Goal: Transaction & Acquisition: Purchase product/service

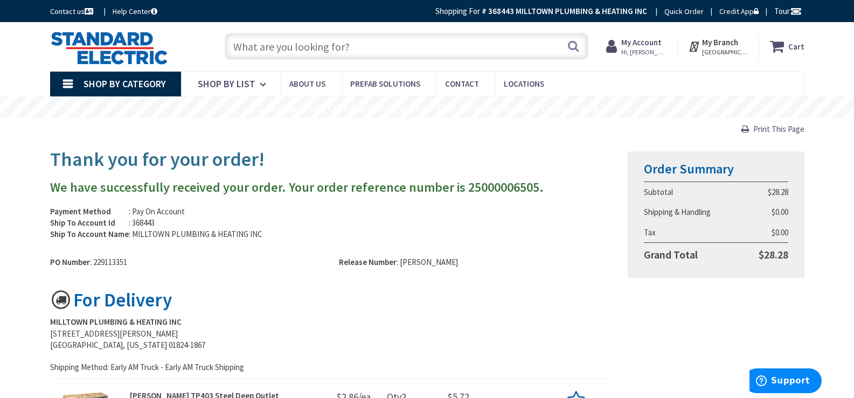
click at [643, 46] on strong "My Account" at bounding box center [641, 42] width 40 height 10
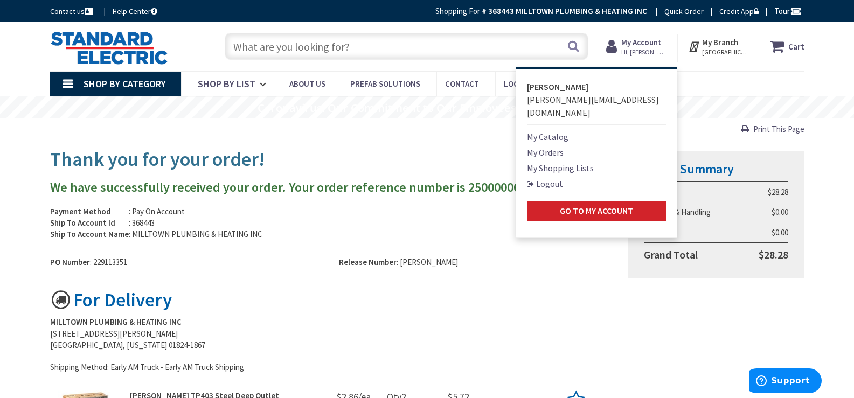
click at [562, 162] on link "My Shopping Lists" at bounding box center [560, 168] width 67 height 13
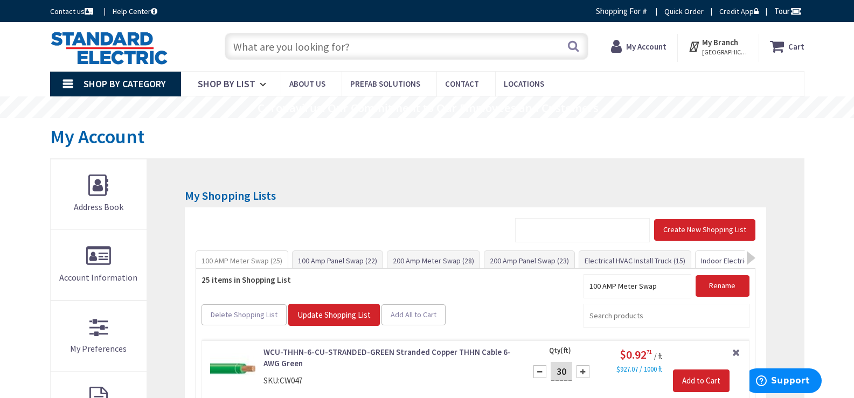
click at [713, 261] on link "Indoor Electrical Kit (35)" at bounding box center [739, 260] width 87 height 19
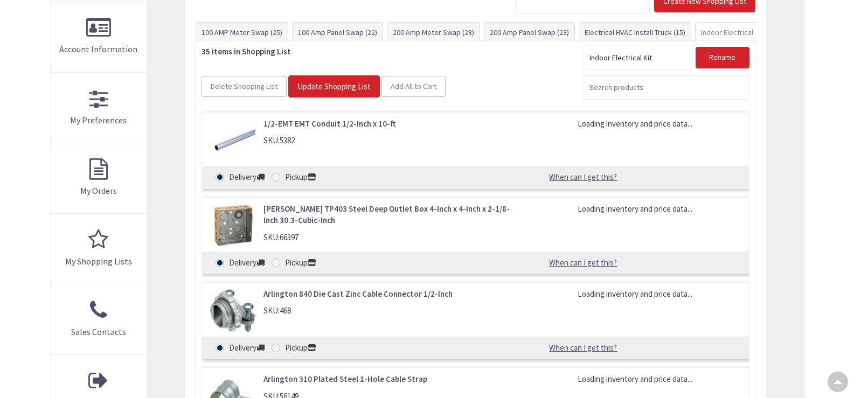
type input "[GEOGRAPHIC_DATA], [GEOGRAPHIC_DATA]"
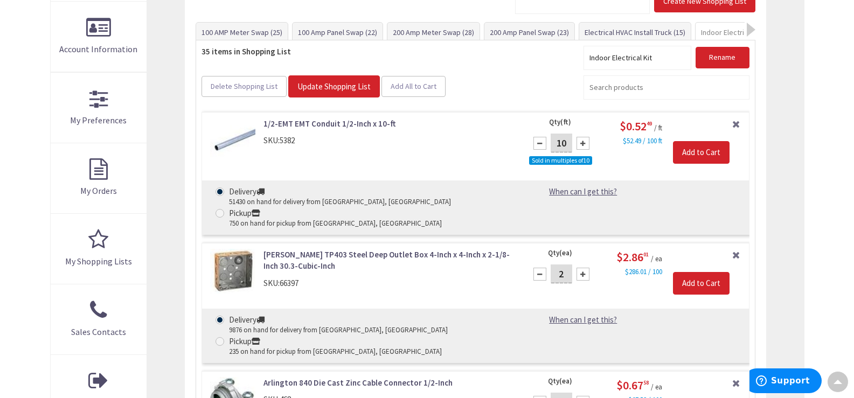
click at [562, 265] on input "2" at bounding box center [562, 274] width 22 height 19
type input "1"
click at [701, 272] on input "Add to Cart" at bounding box center [701, 283] width 57 height 23
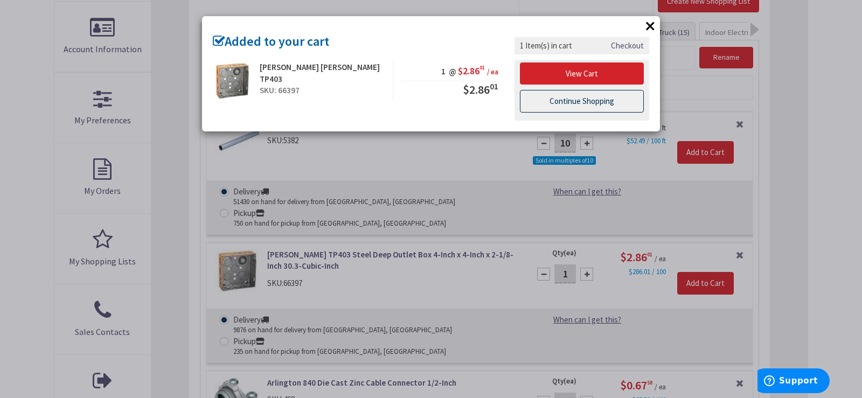
click at [566, 100] on link "Continue Shopping" at bounding box center [582, 101] width 124 height 23
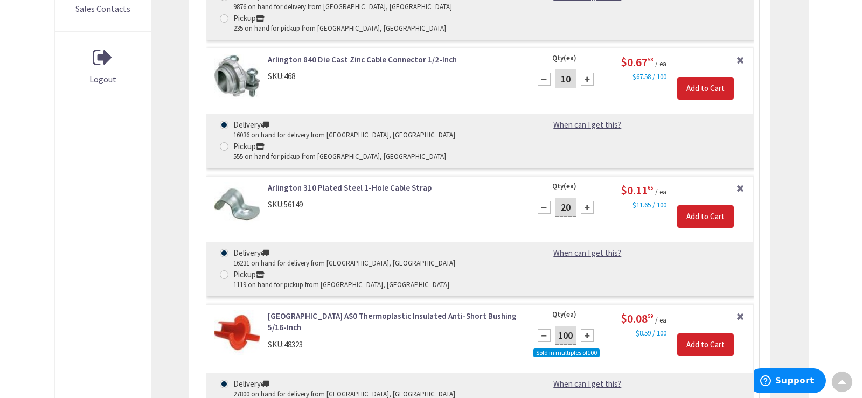
scroll to position [767, 0]
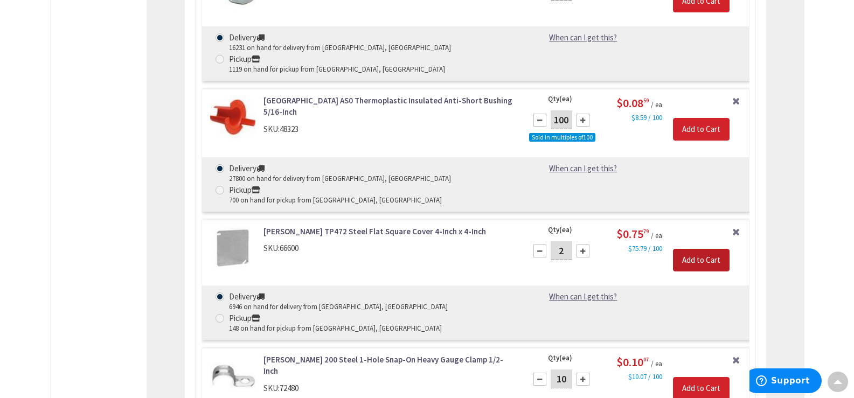
click at [705, 249] on input "Add to Cart" at bounding box center [701, 260] width 57 height 23
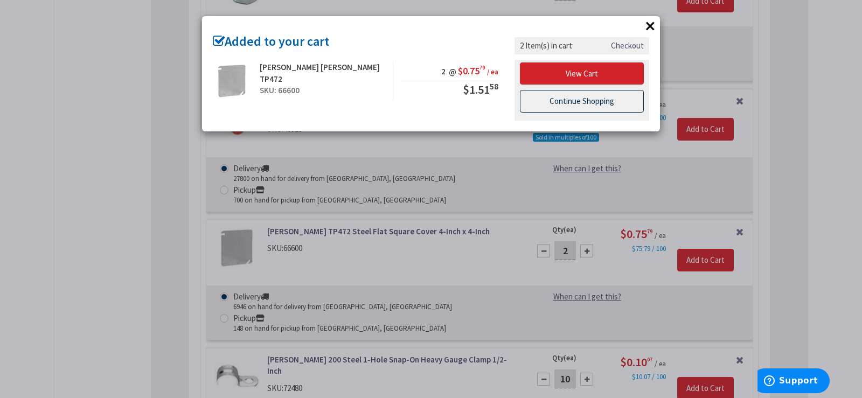
click at [605, 102] on link "Continue Shopping" at bounding box center [582, 101] width 124 height 23
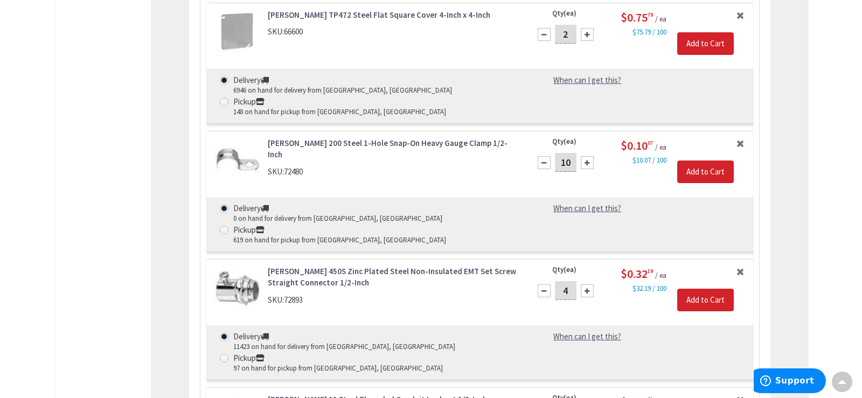
scroll to position [1037, 0]
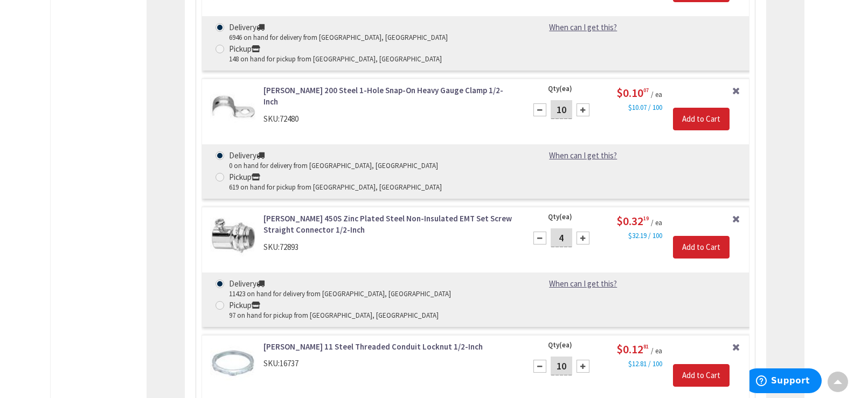
click at [554, 357] on input "10" at bounding box center [562, 366] width 22 height 19
type input "2"
click at [695, 364] on input "Add to Cart" at bounding box center [701, 375] width 57 height 23
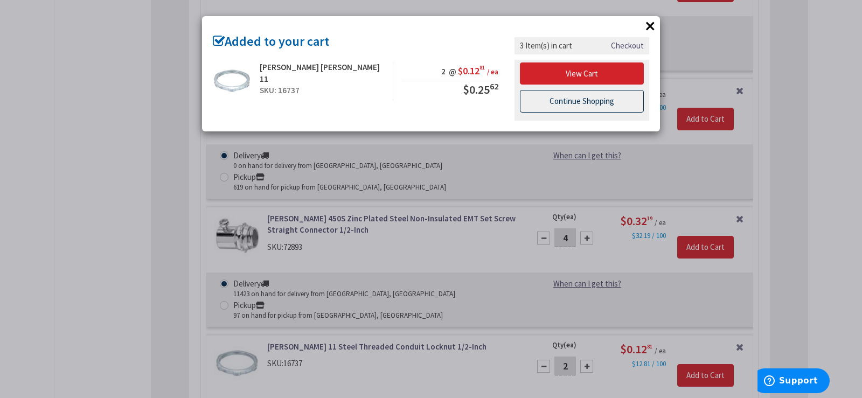
click at [608, 103] on link "Continue Shopping" at bounding box center [582, 101] width 124 height 23
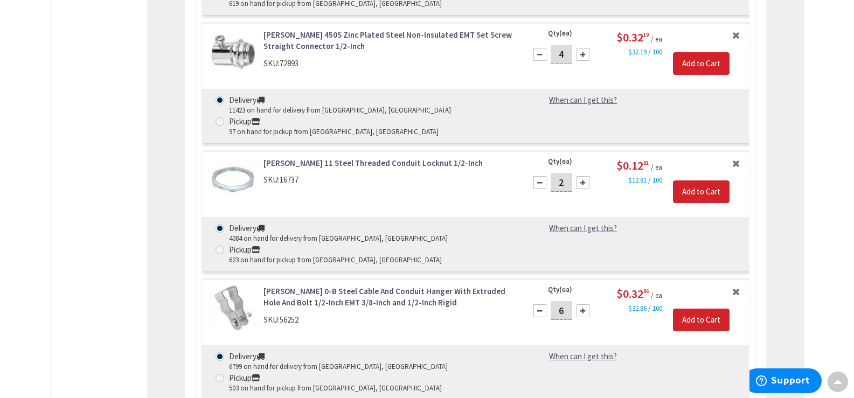
scroll to position [1197, 0]
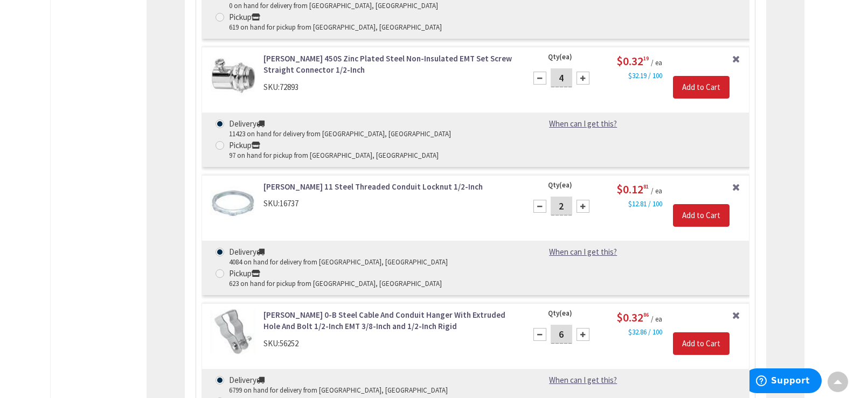
type input "1"
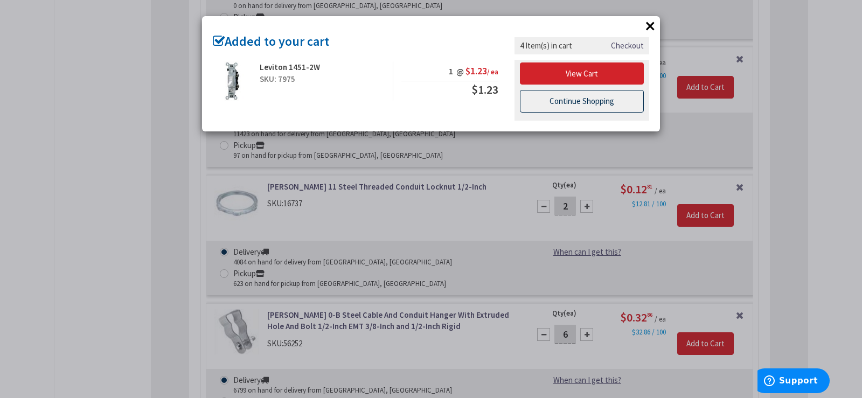
click at [555, 104] on link "Continue Shopping" at bounding box center [582, 101] width 124 height 23
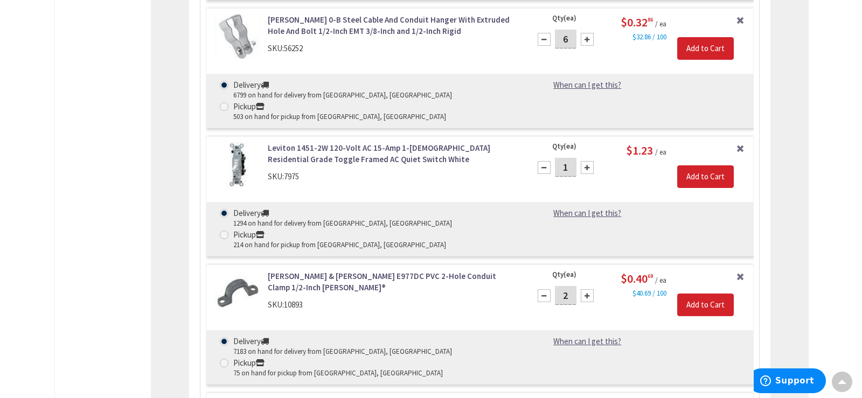
scroll to position [1574, 0]
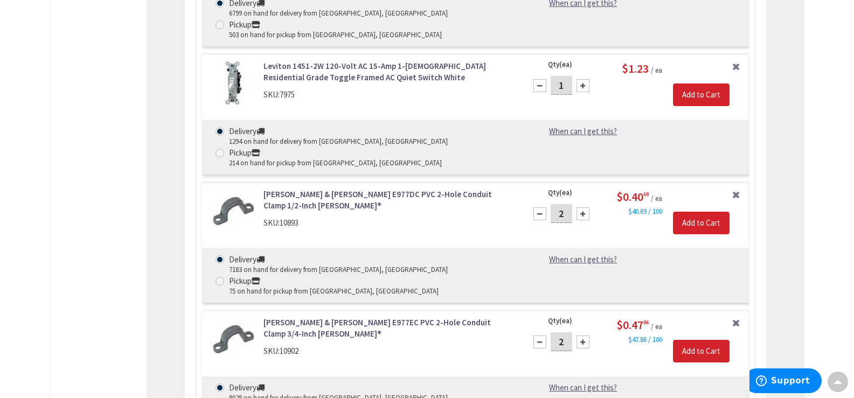
type input "1"
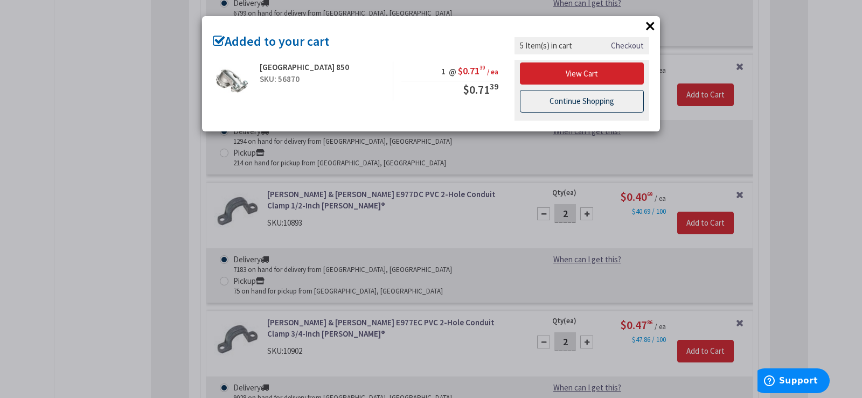
click at [565, 102] on link "Continue Shopping" at bounding box center [582, 101] width 124 height 23
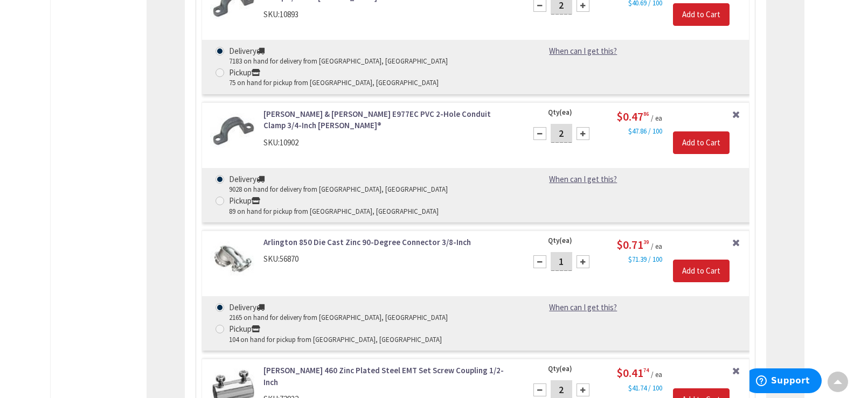
scroll to position [1843, 0]
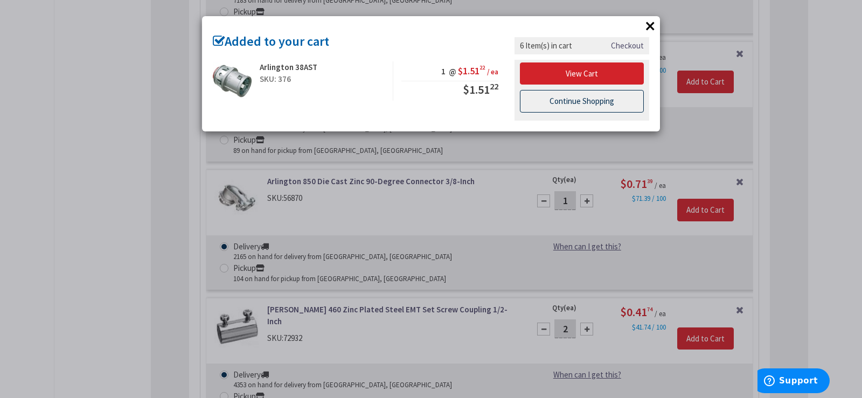
click at [567, 100] on link "Continue Shopping" at bounding box center [582, 101] width 124 height 23
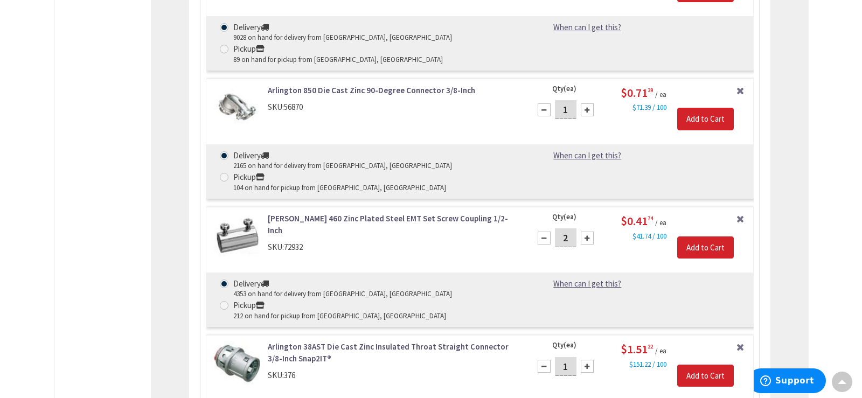
scroll to position [2005, 0]
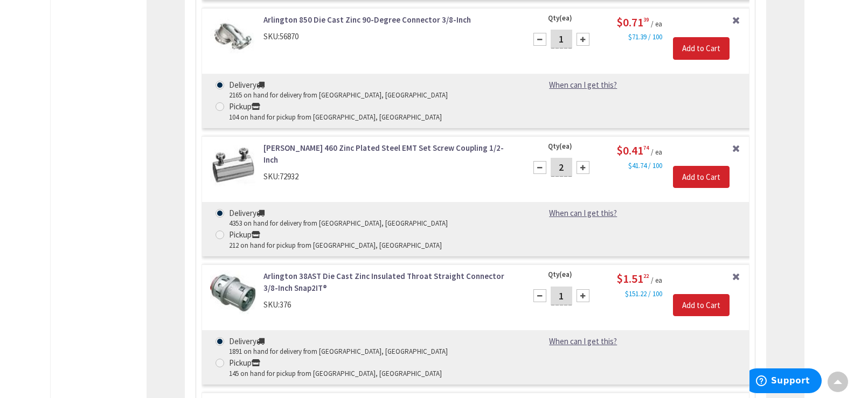
type input "1"
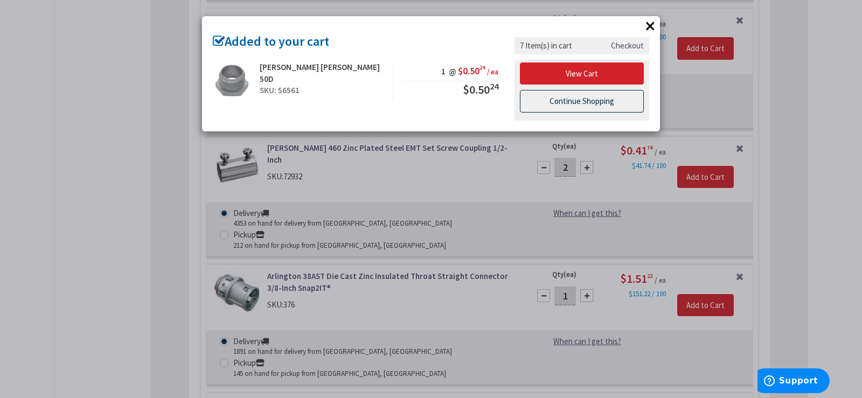
click at [565, 105] on link "Continue Shopping" at bounding box center [582, 101] width 124 height 23
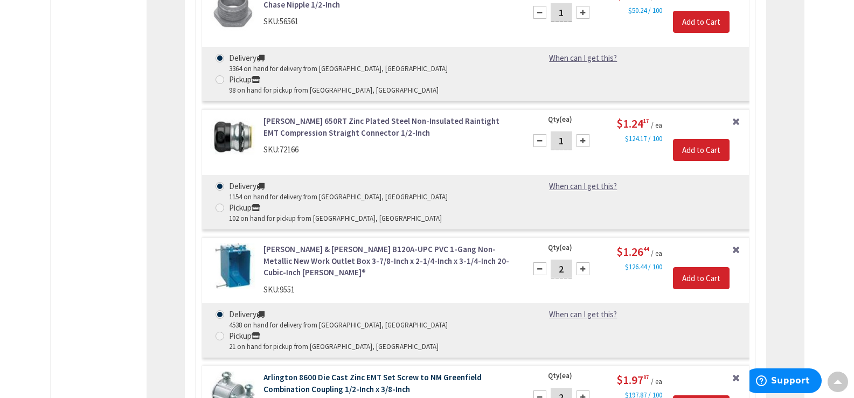
scroll to position [2544, 0]
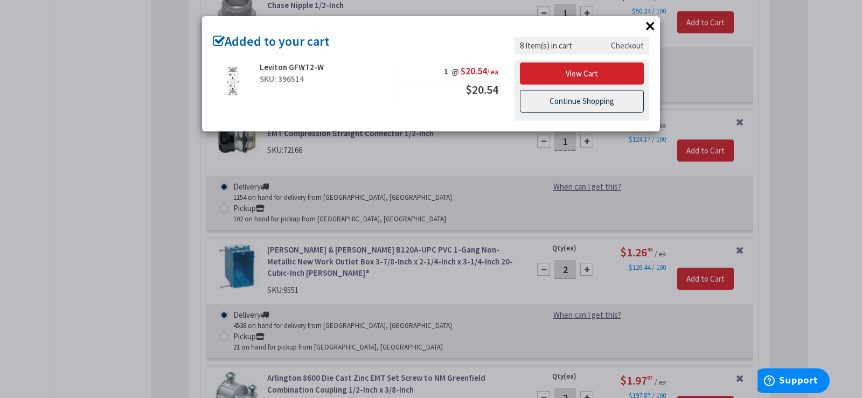
click at [576, 97] on link "Continue Shopping" at bounding box center [582, 101] width 124 height 23
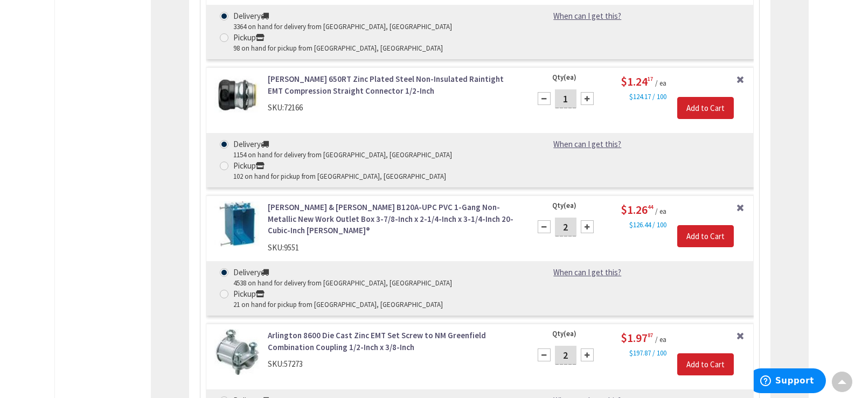
scroll to position [2706, 0]
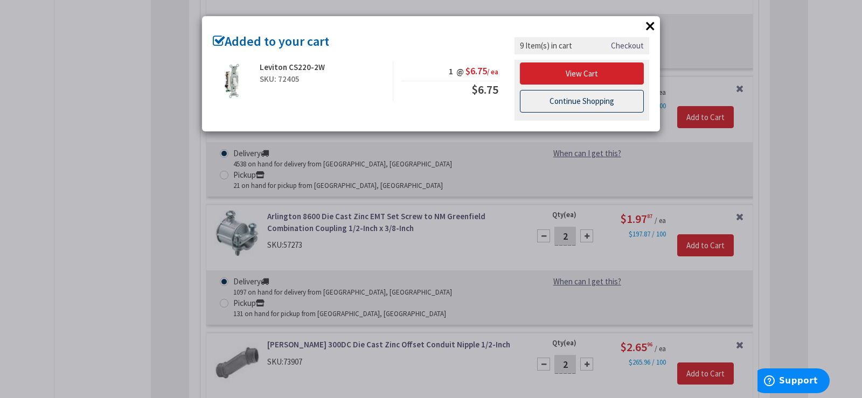
click at [568, 103] on link "Continue Shopping" at bounding box center [582, 101] width 124 height 23
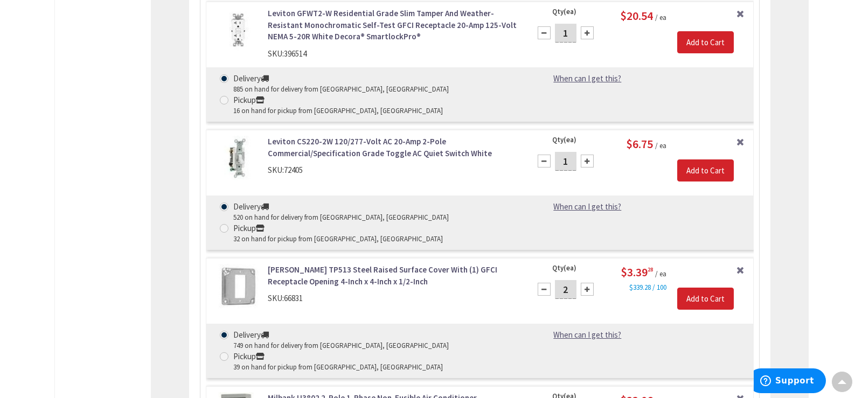
scroll to position [3298, 0]
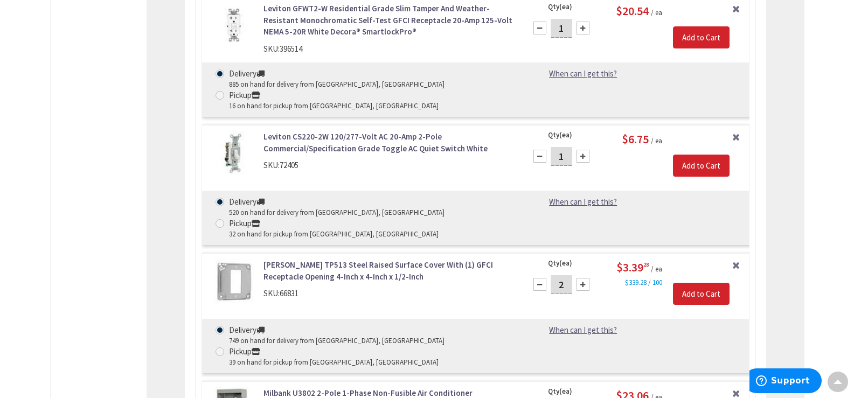
type input "1"
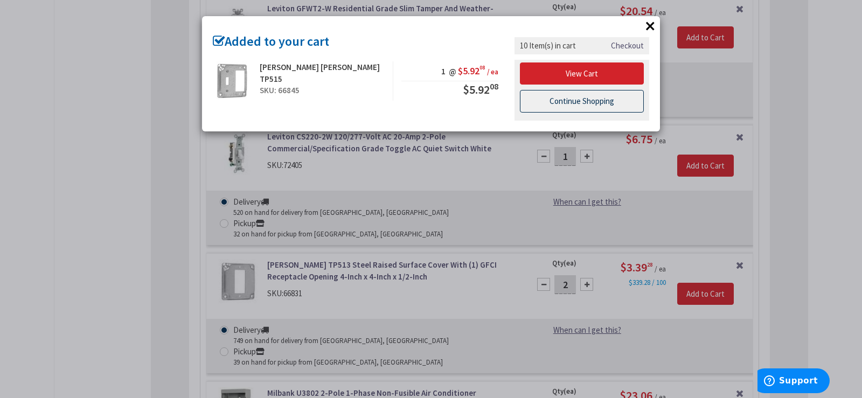
click at [552, 103] on link "Continue Shopping" at bounding box center [582, 101] width 124 height 23
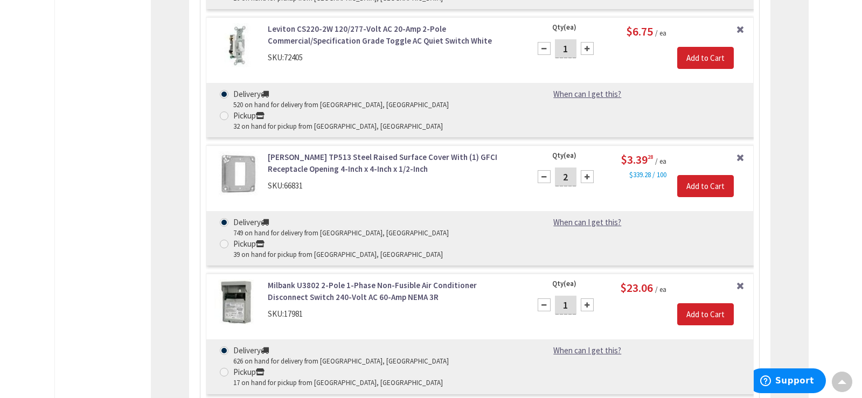
scroll to position [3568, 0]
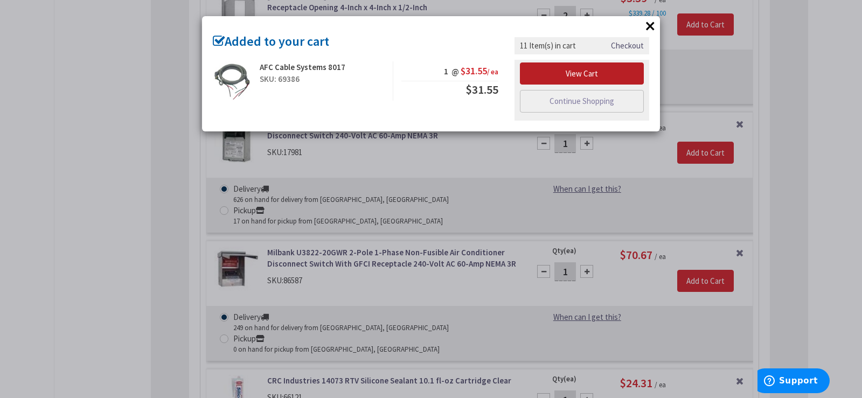
click at [593, 70] on link "View Cart" at bounding box center [582, 73] width 124 height 23
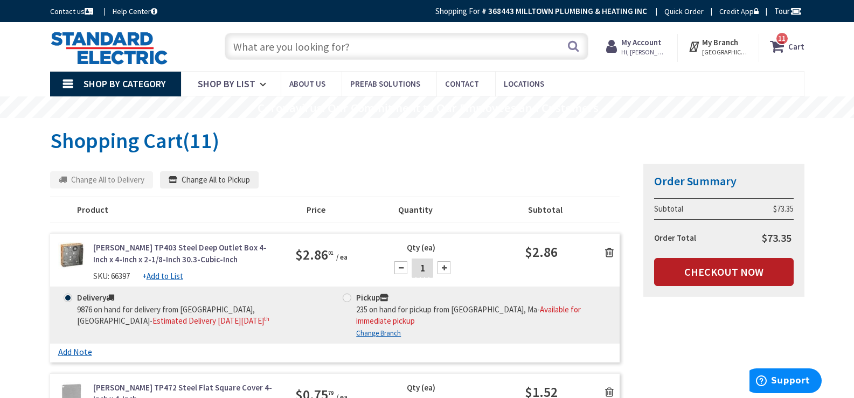
click at [751, 275] on link "Checkout Now" at bounding box center [724, 272] width 140 height 28
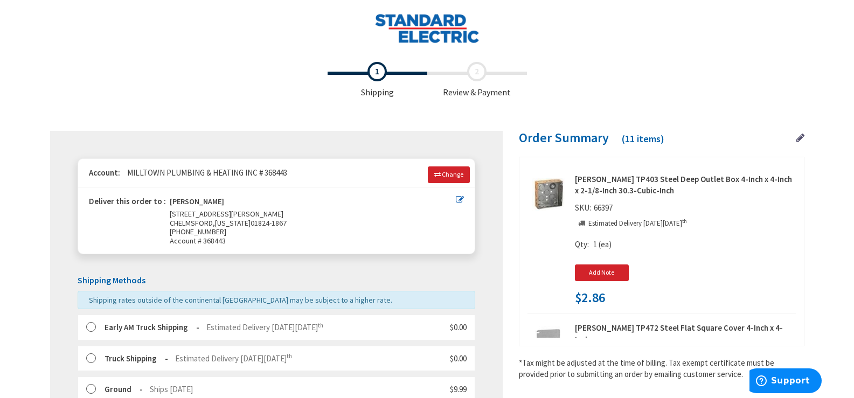
click at [112, 334] on div "Early AM Truck Shipping Estimated Delivery on Wednesday, October 8 th $0.00" at bounding box center [277, 327] width 398 height 25
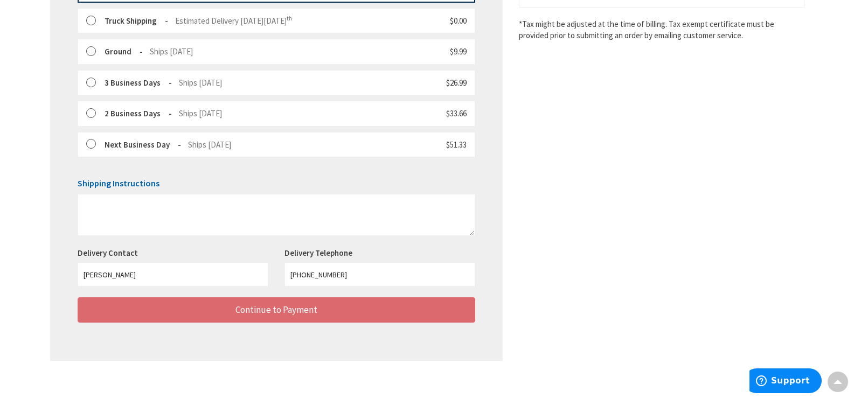
scroll to position [348, 0]
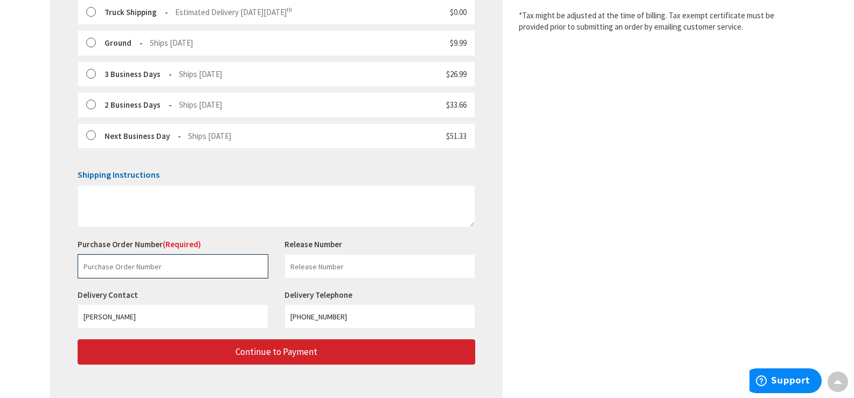
click at [178, 273] on input "text" at bounding box center [173, 266] width 191 height 24
paste input "$4.58"
click at [192, 270] on input "$4.58" at bounding box center [173, 266] width 191 height 24
drag, startPoint x: 192, startPoint y: 270, endPoint x: 191, endPoint y: 281, distance: 10.9
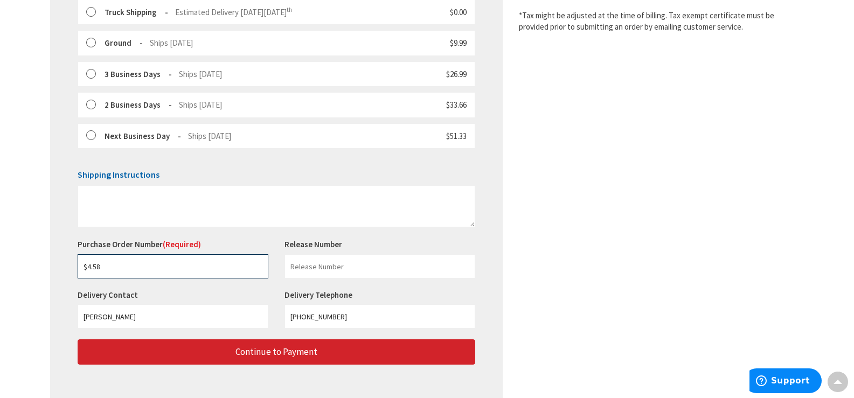
click at [192, 271] on input "$4.58" at bounding box center [173, 266] width 191 height 24
click at [191, 281] on div "Purchase Order Number (Required) $4.58 This is a required field. Release Number…" at bounding box center [277, 264] width 414 height 51
click at [197, 267] on input "$4.58" at bounding box center [173, 266] width 191 height 24
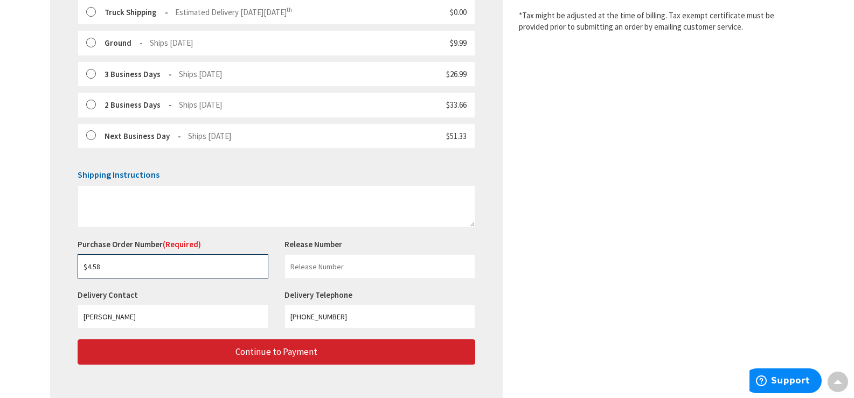
paste input "229125632"
type input "229125632"
click at [395, 263] on input "text" at bounding box center [379, 266] width 191 height 24
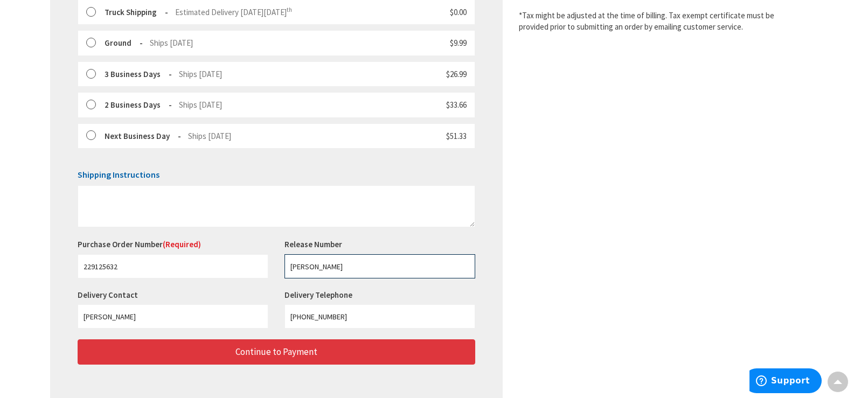
type input "DAVIS"
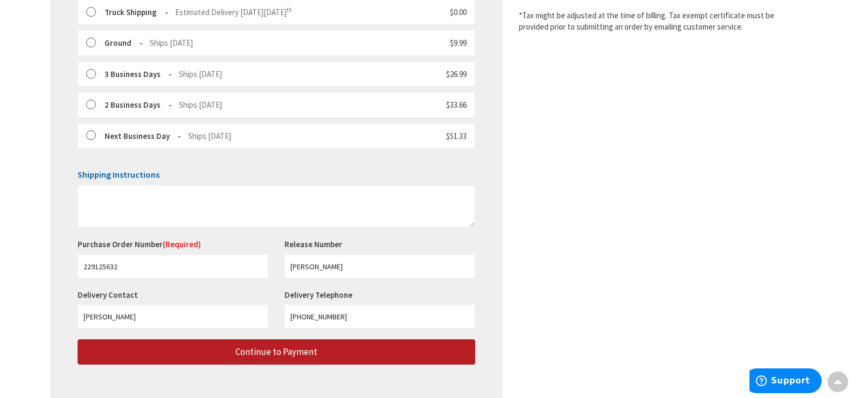
click at [217, 356] on button "Continue to Payment" at bounding box center [277, 351] width 398 height 25
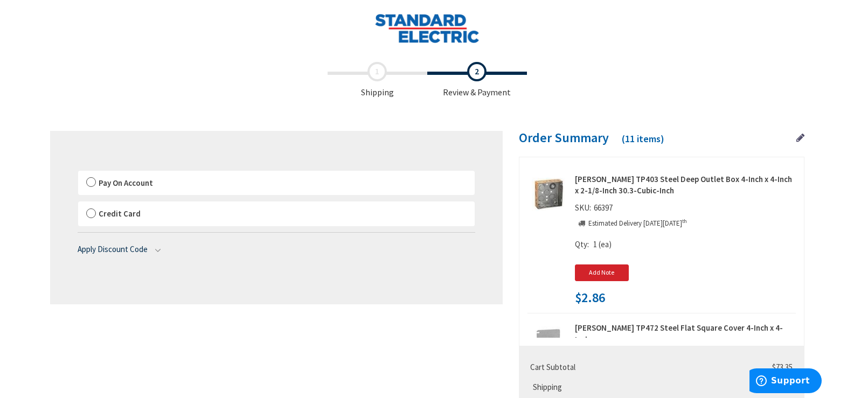
click at [121, 183] on span "Pay On Account" at bounding box center [126, 183] width 54 height 10
click at [78, 173] on input "Pay On Account" at bounding box center [78, 173] width 0 height 0
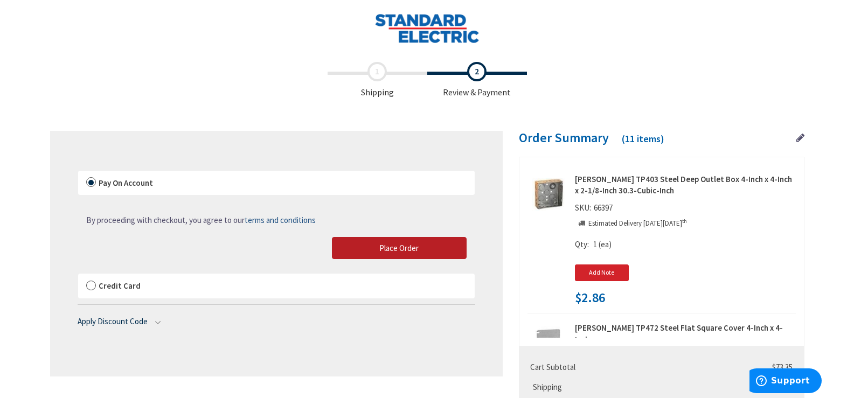
click at [412, 245] on span "Place Order" at bounding box center [398, 248] width 39 height 10
